Goal: Task Accomplishment & Management: Use online tool/utility

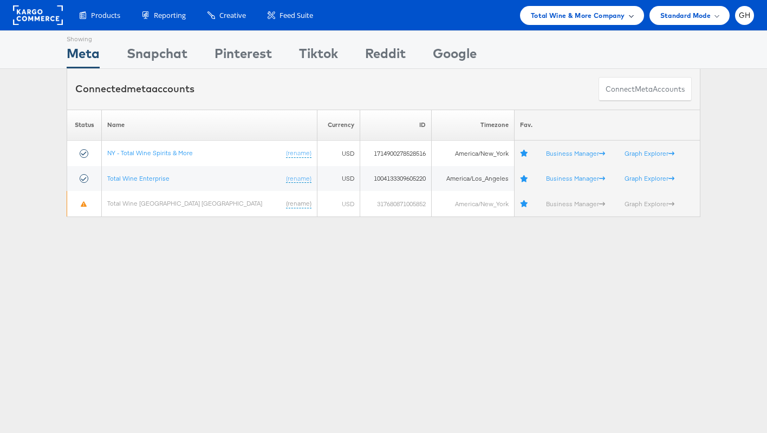
click at [562, 14] on span "Total Wine & More Company" at bounding box center [578, 15] width 94 height 11
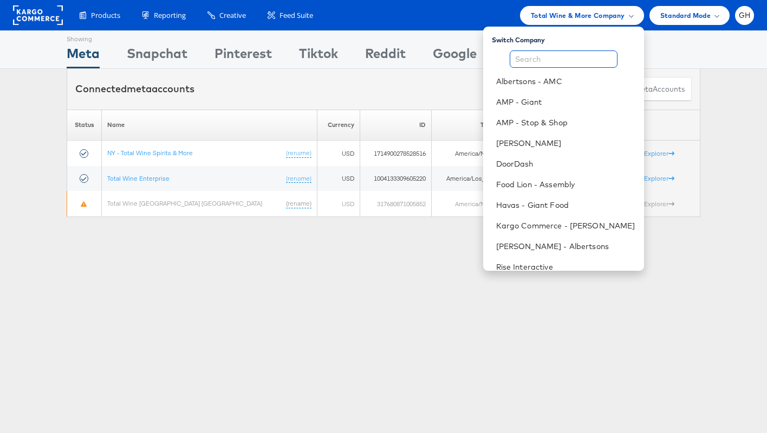
click at [546, 60] on input "text" at bounding box center [564, 58] width 108 height 17
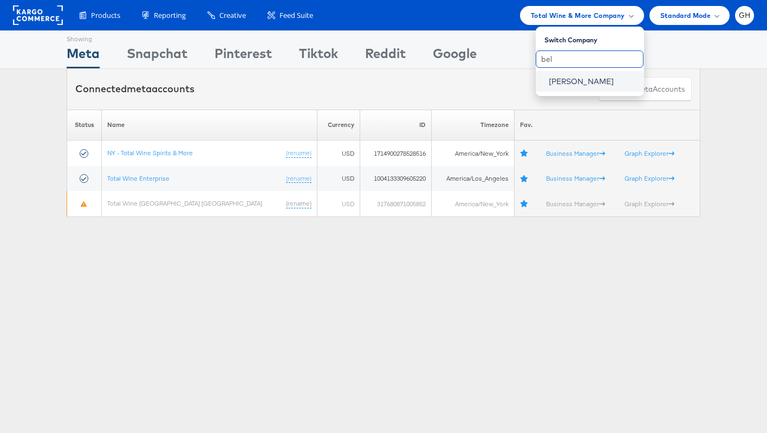
type input "bel"
click at [567, 86] on link "[PERSON_NAME]" at bounding box center [592, 81] width 87 height 11
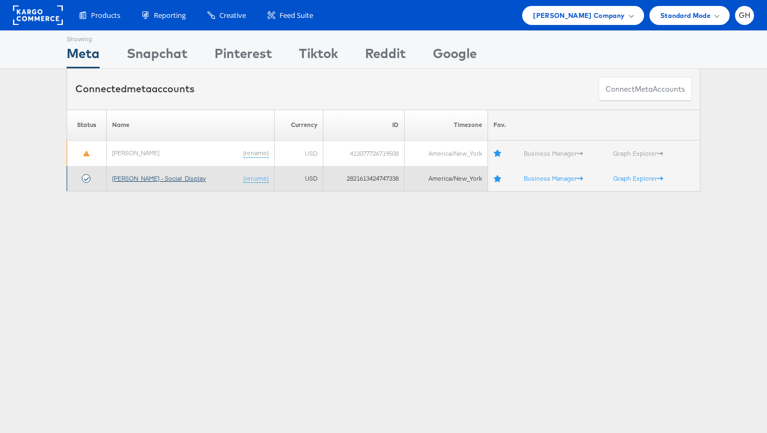
click at [128, 180] on link "Belk - Social_Display" at bounding box center [159, 178] width 94 height 8
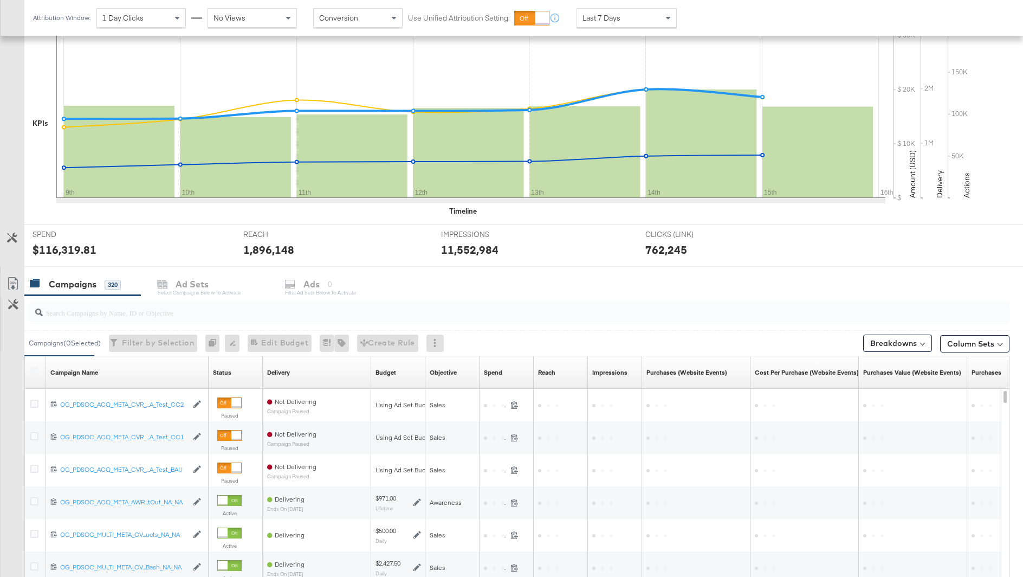
scroll to position [226, 0]
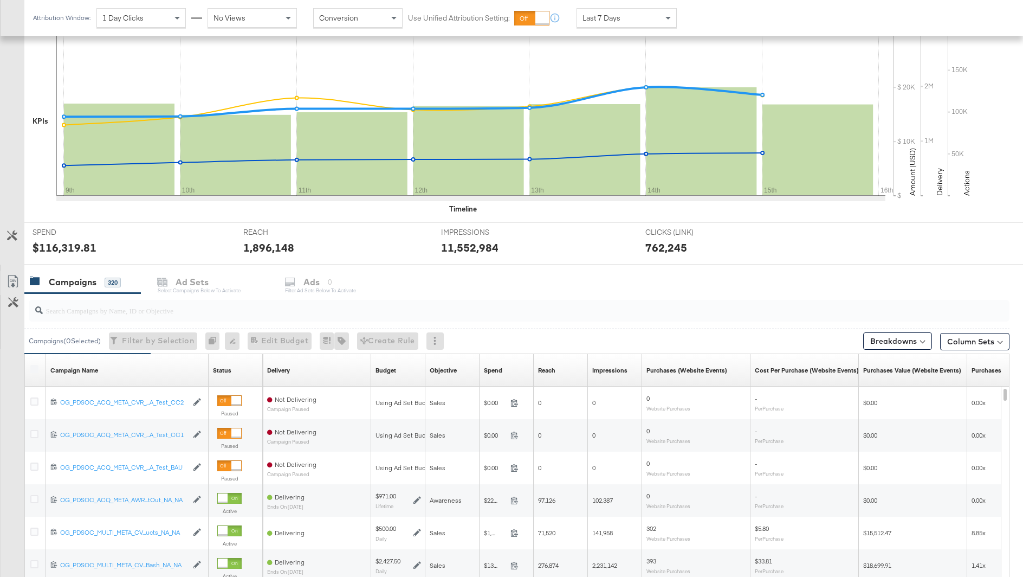
click at [181, 304] on input "search" at bounding box center [481, 305] width 877 height 21
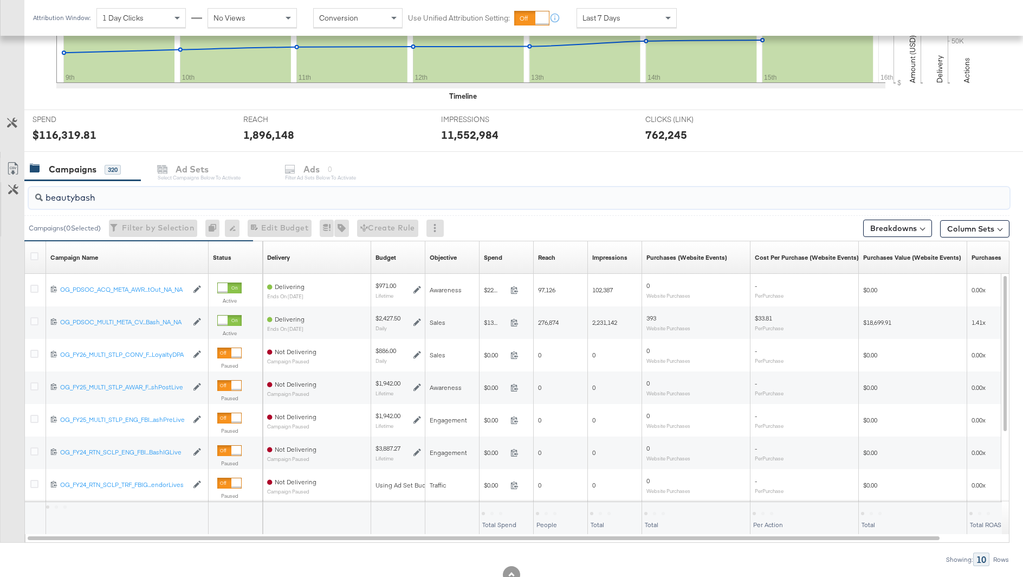
scroll to position [341, 0]
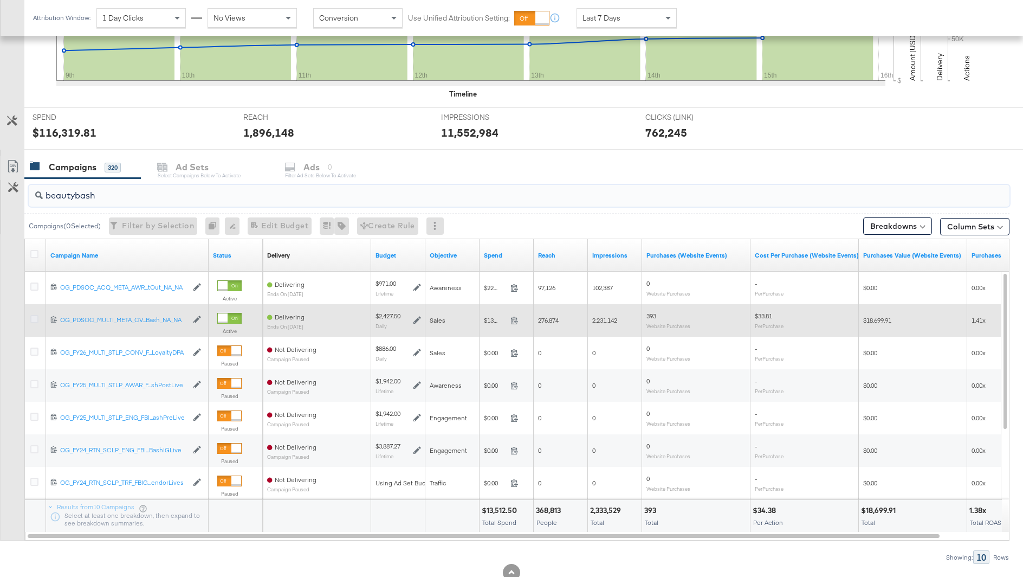
type input "beautybash"
click at [34, 317] on icon at bounding box center [34, 319] width 8 height 8
click at [0, 0] on input "checkbox" at bounding box center [0, 0] width 0 height 0
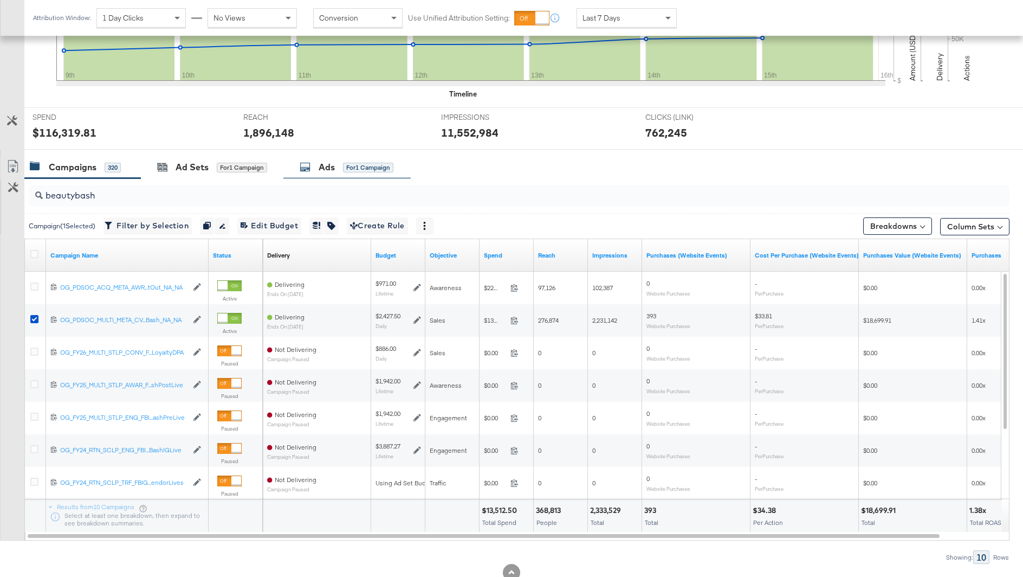
click at [361, 166] on div "for 1 Campaign" at bounding box center [368, 168] width 50 height 10
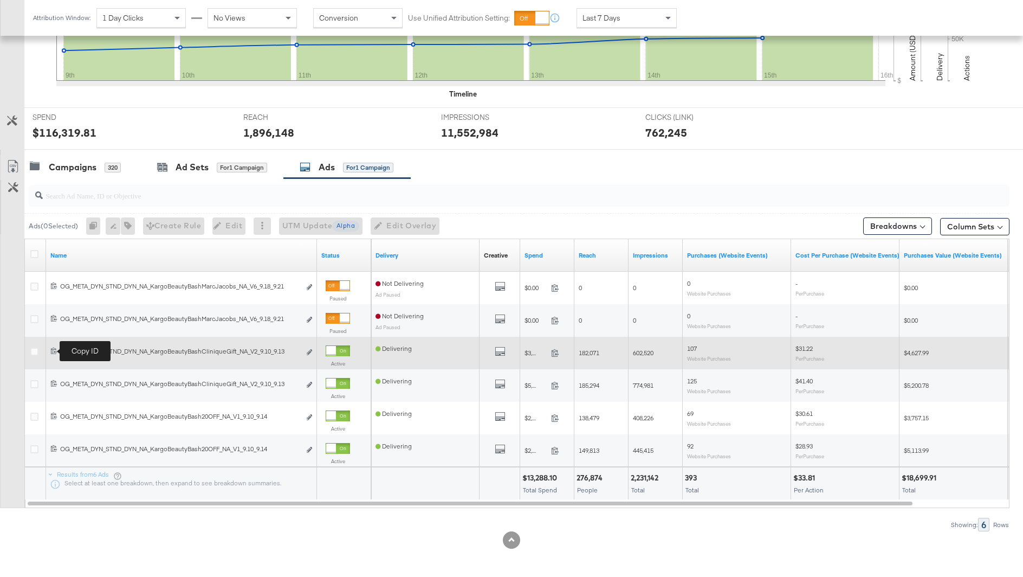
click at [55, 347] on icon at bounding box center [54, 350] width 6 height 7
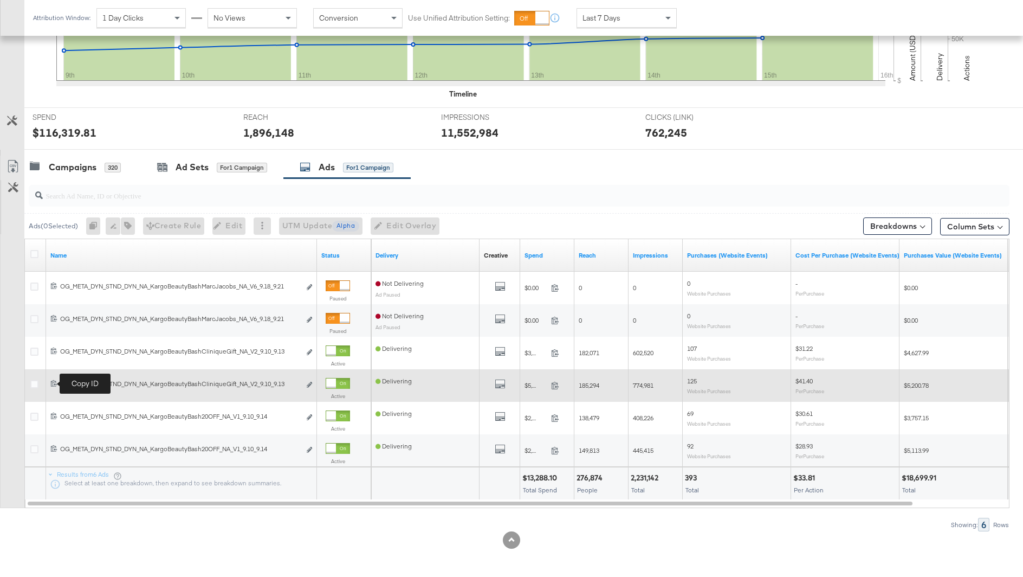
click at [53, 384] on icon at bounding box center [54, 383] width 6 height 7
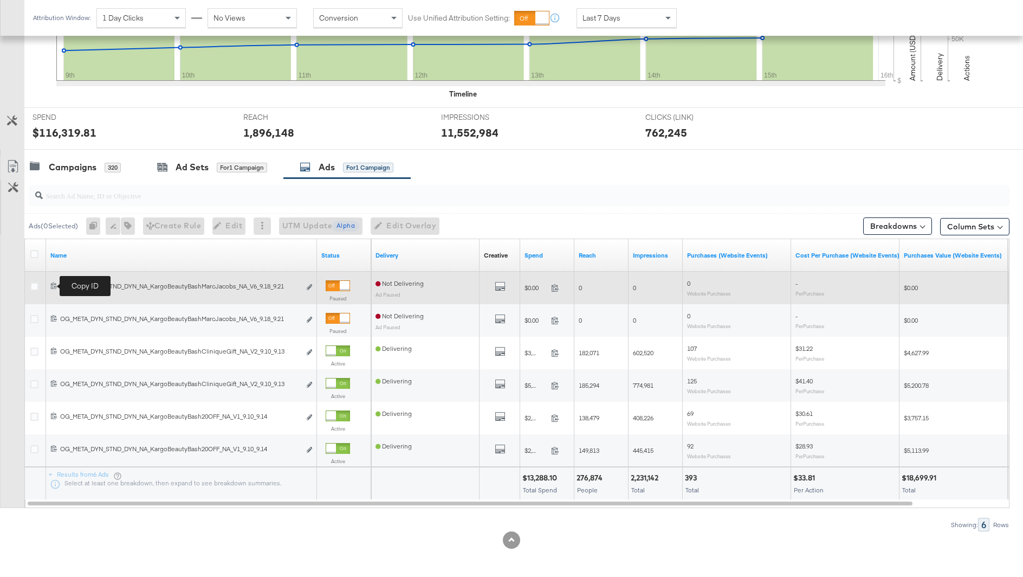
click at [51, 282] on icon at bounding box center [53, 285] width 7 height 7
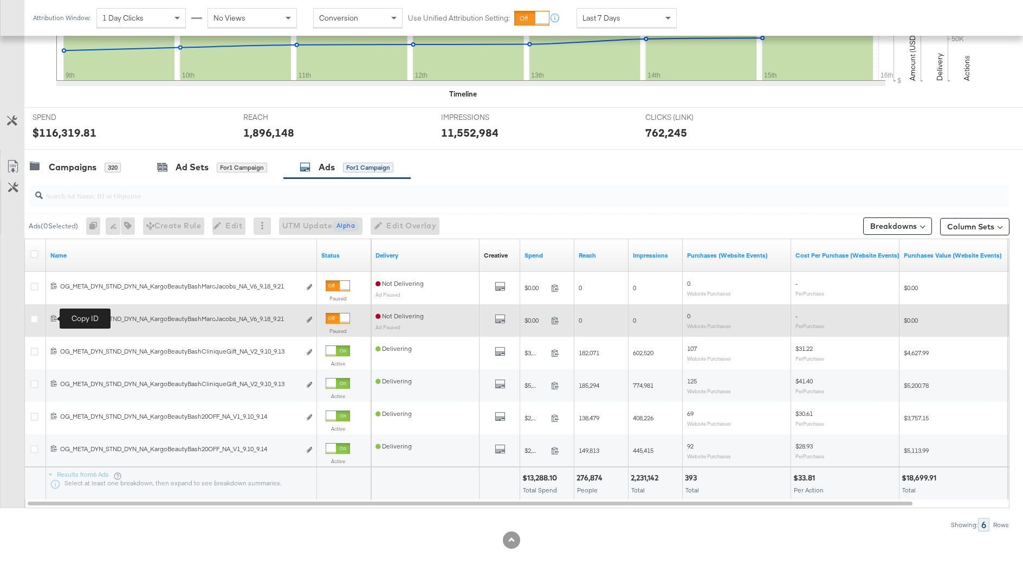
click at [54, 319] on icon at bounding box center [53, 317] width 7 height 7
